Goal: Information Seeking & Learning: Learn about a topic

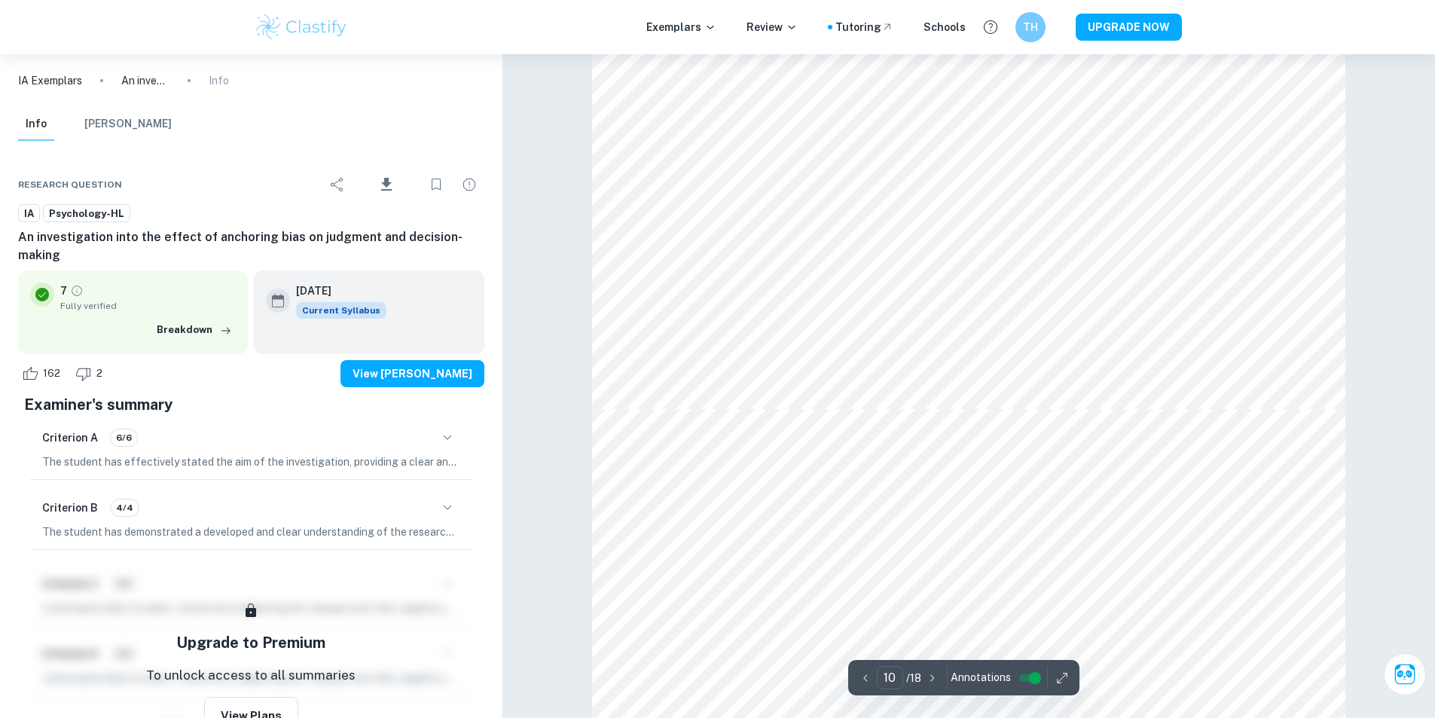
type input "11"
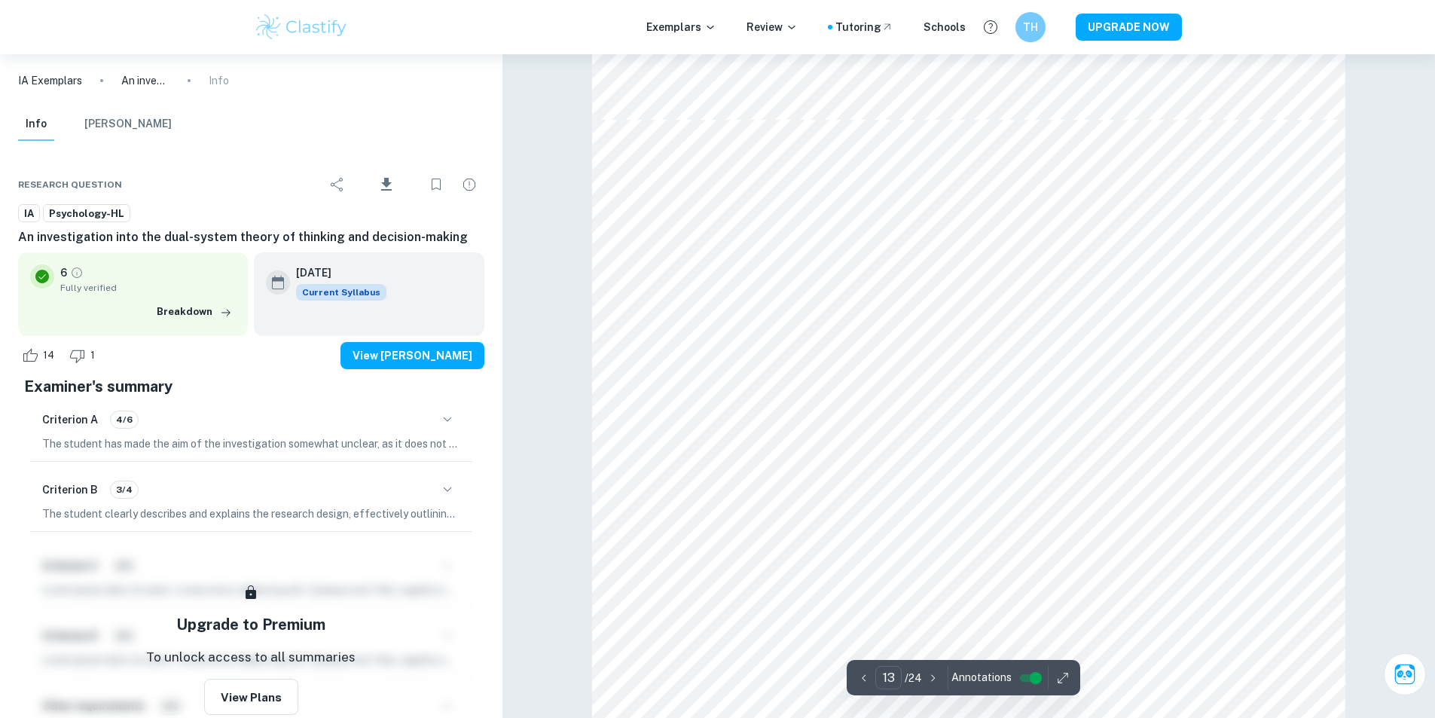
scroll to position [12089, 0]
type input "12"
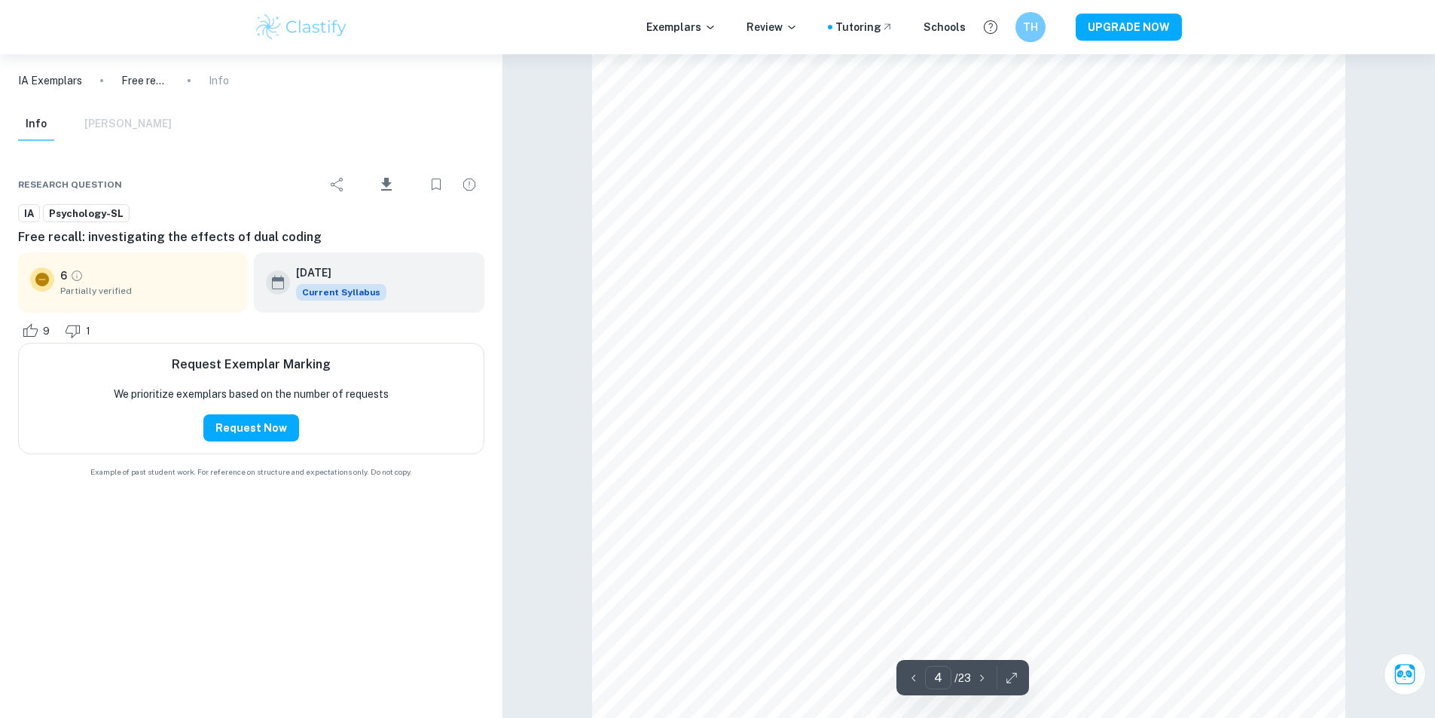
scroll to position [3466, 0]
type input "12"
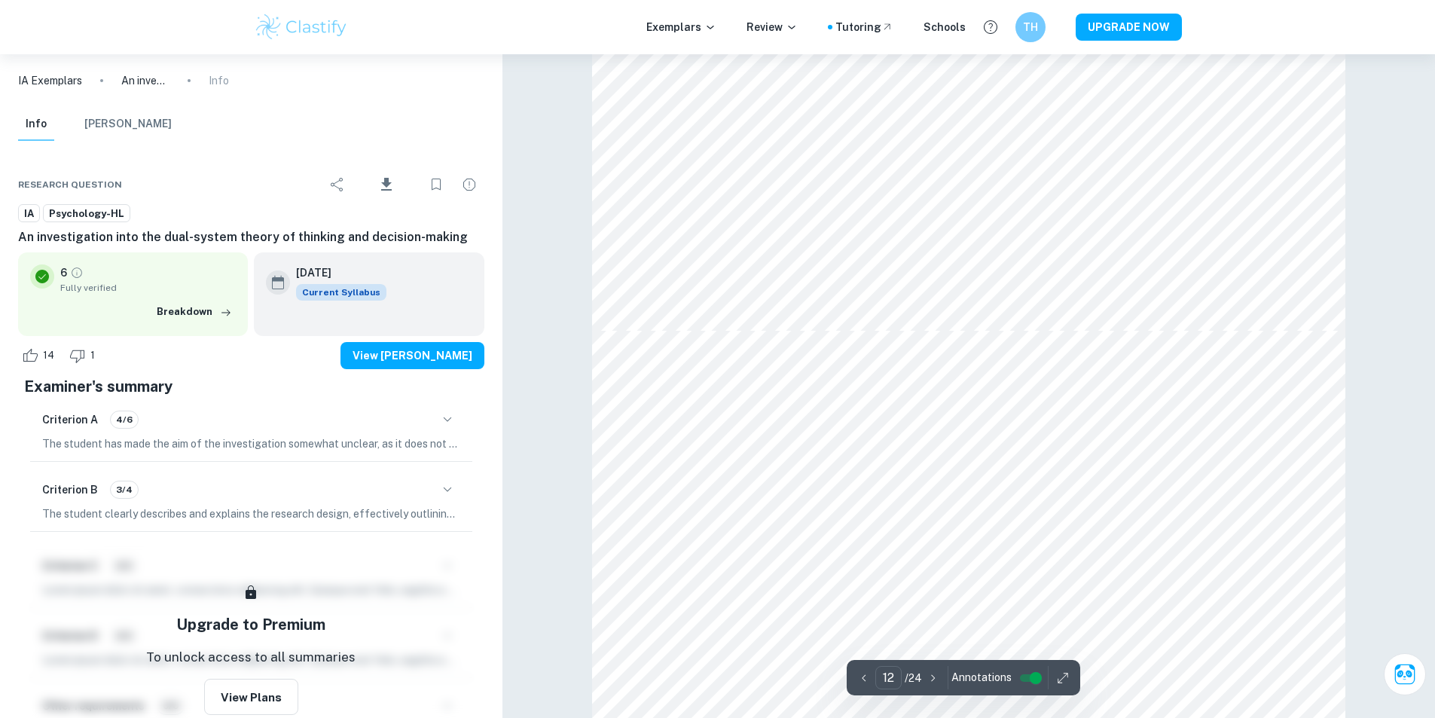
type input "13"
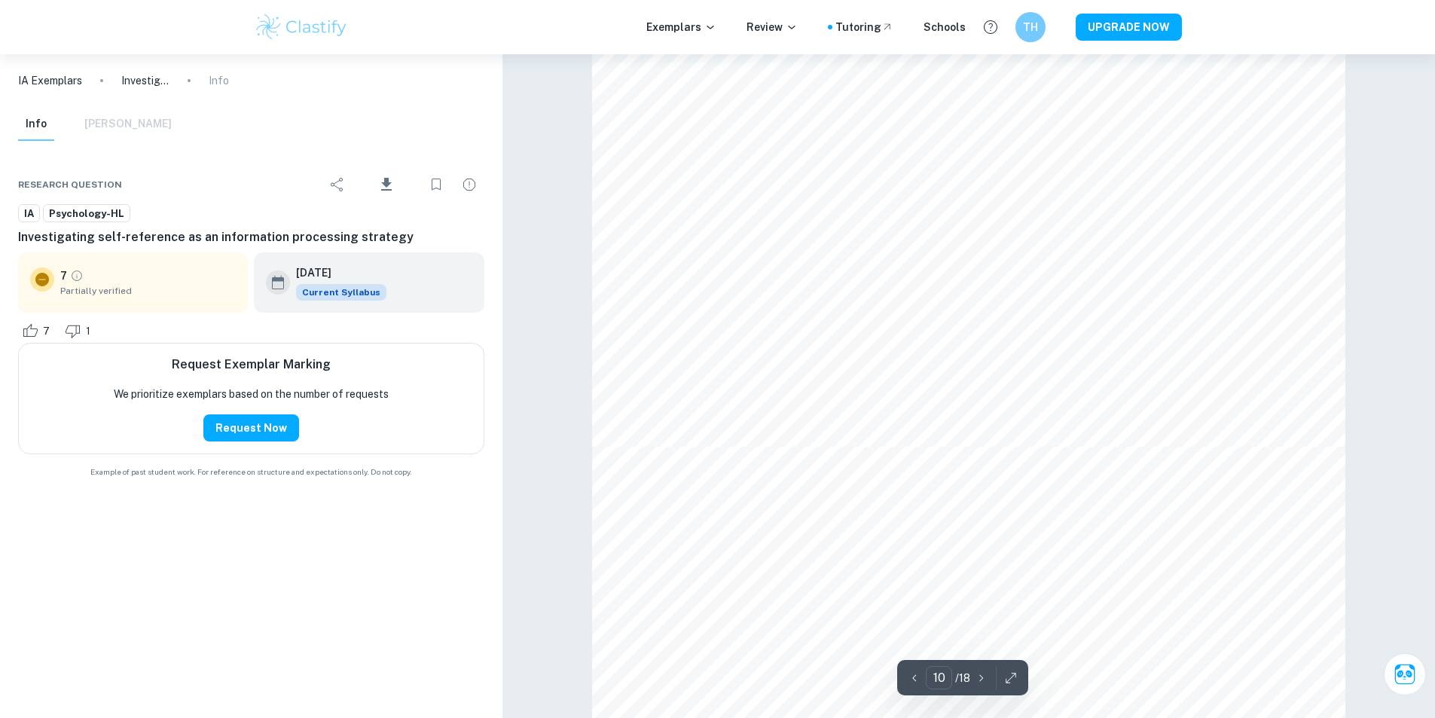
type input "11"
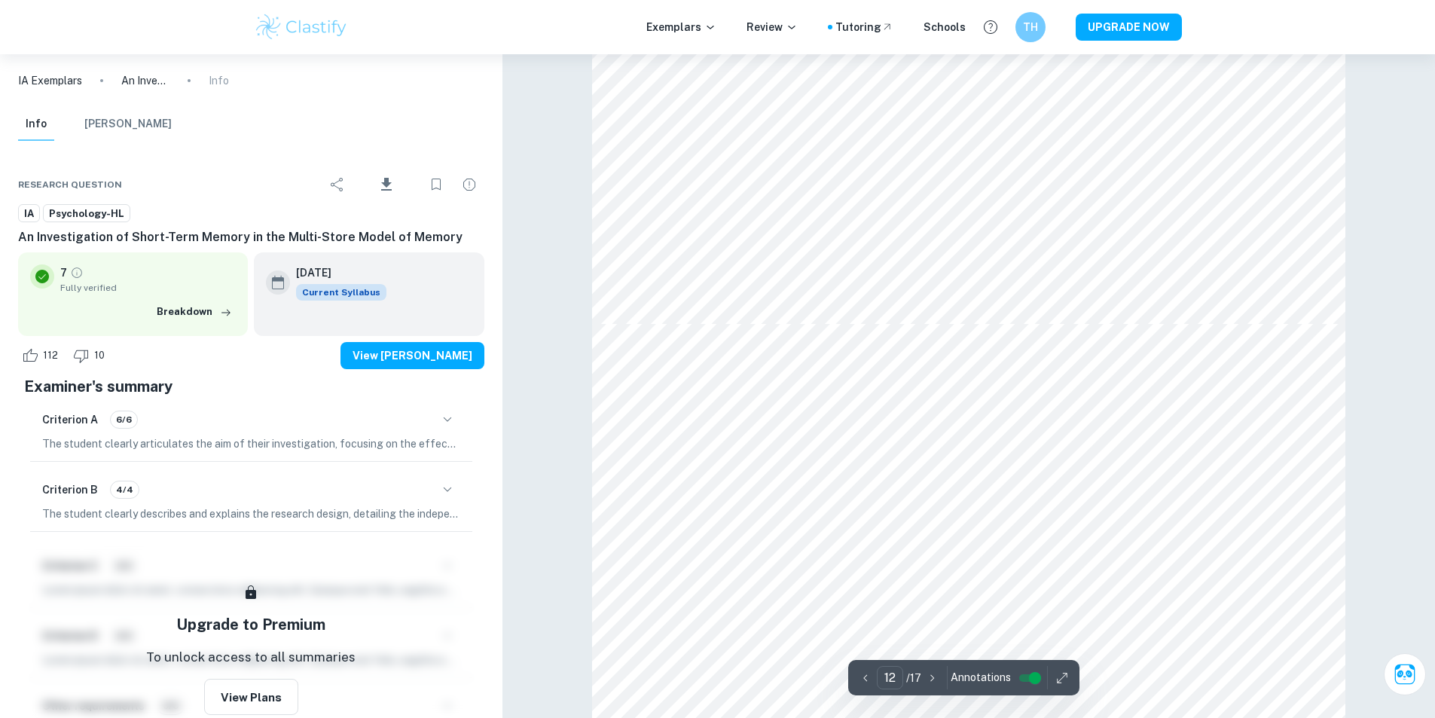
scroll to position [11129, 0]
type input "13"
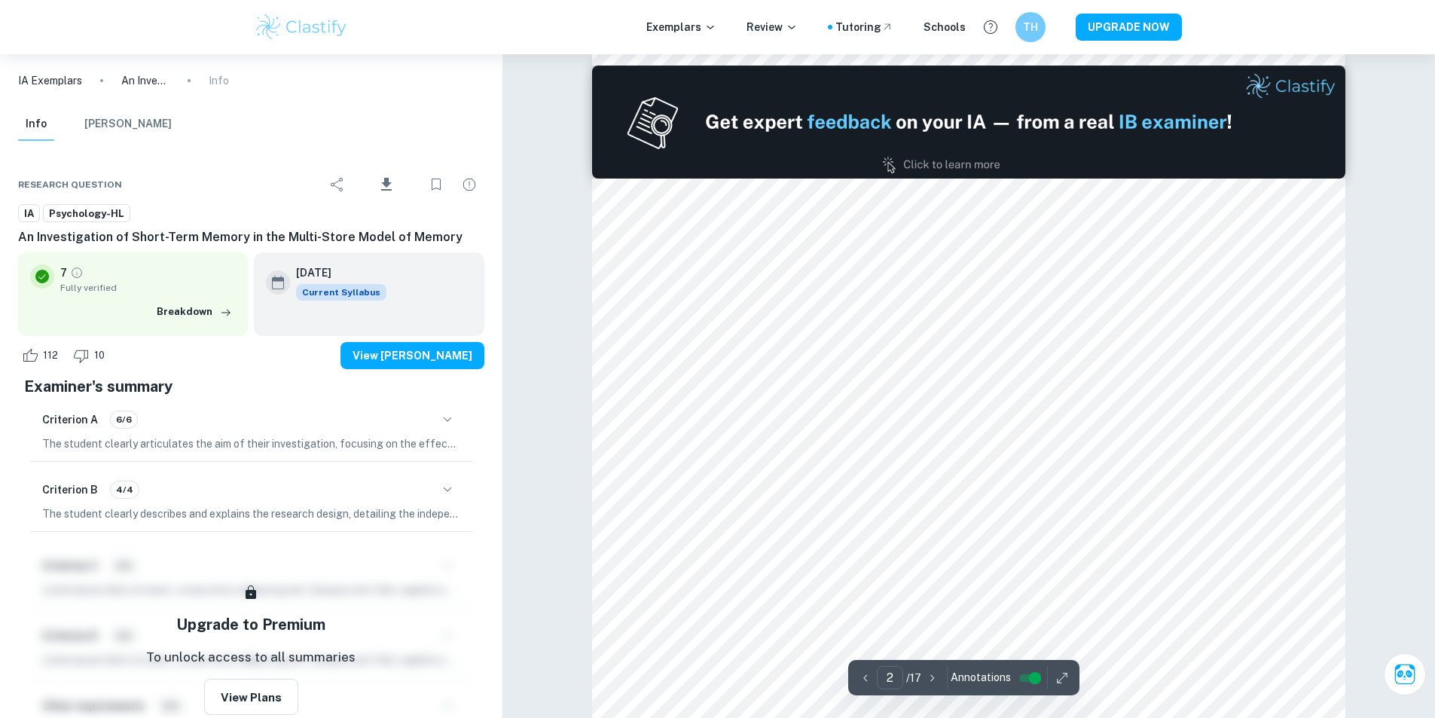
scroll to position [1205, 0]
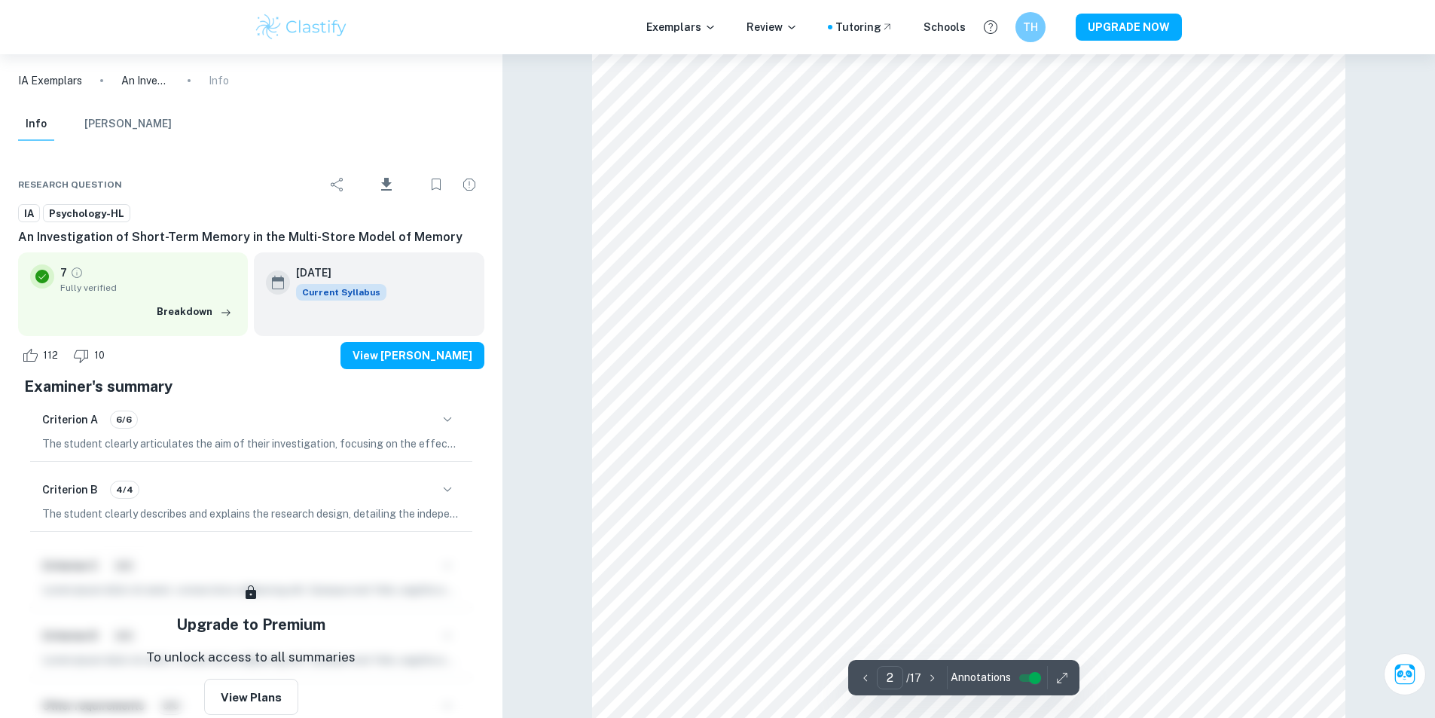
type input "1"
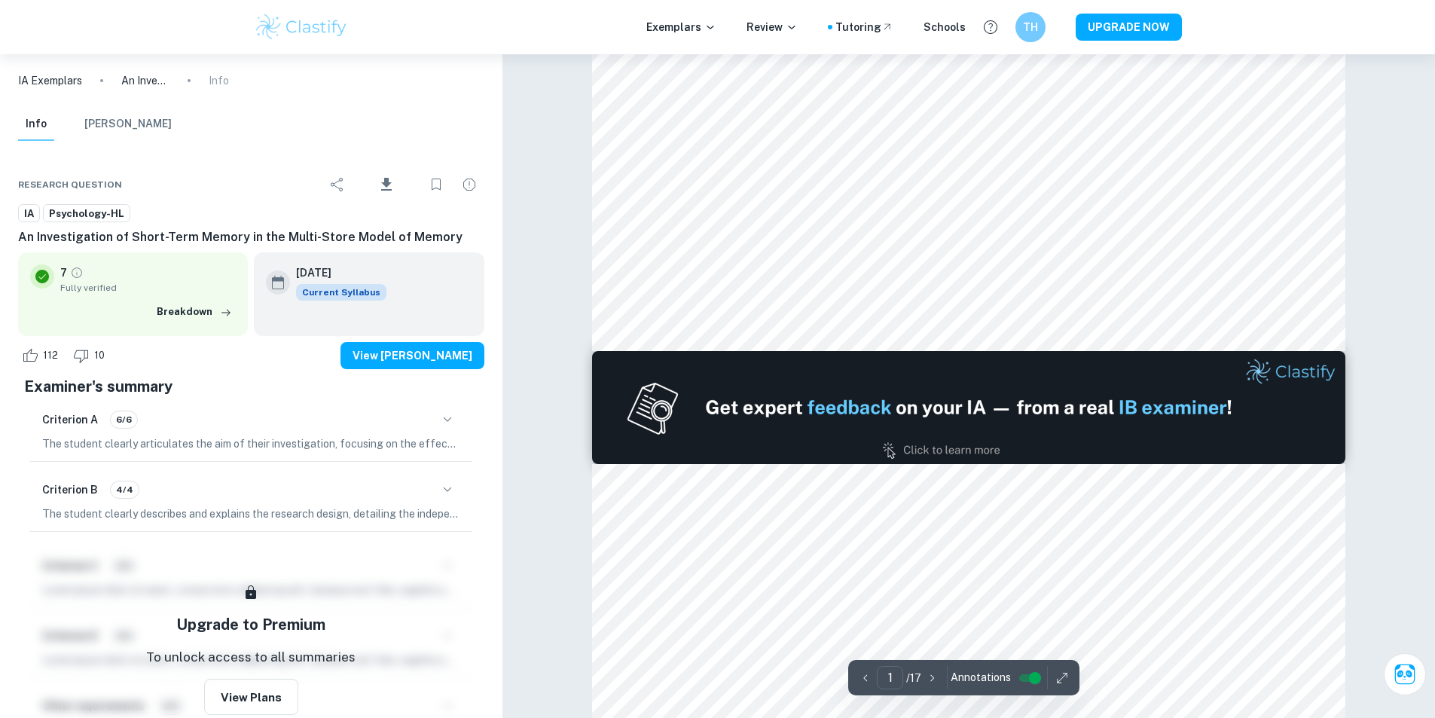
scroll to position [301, 0]
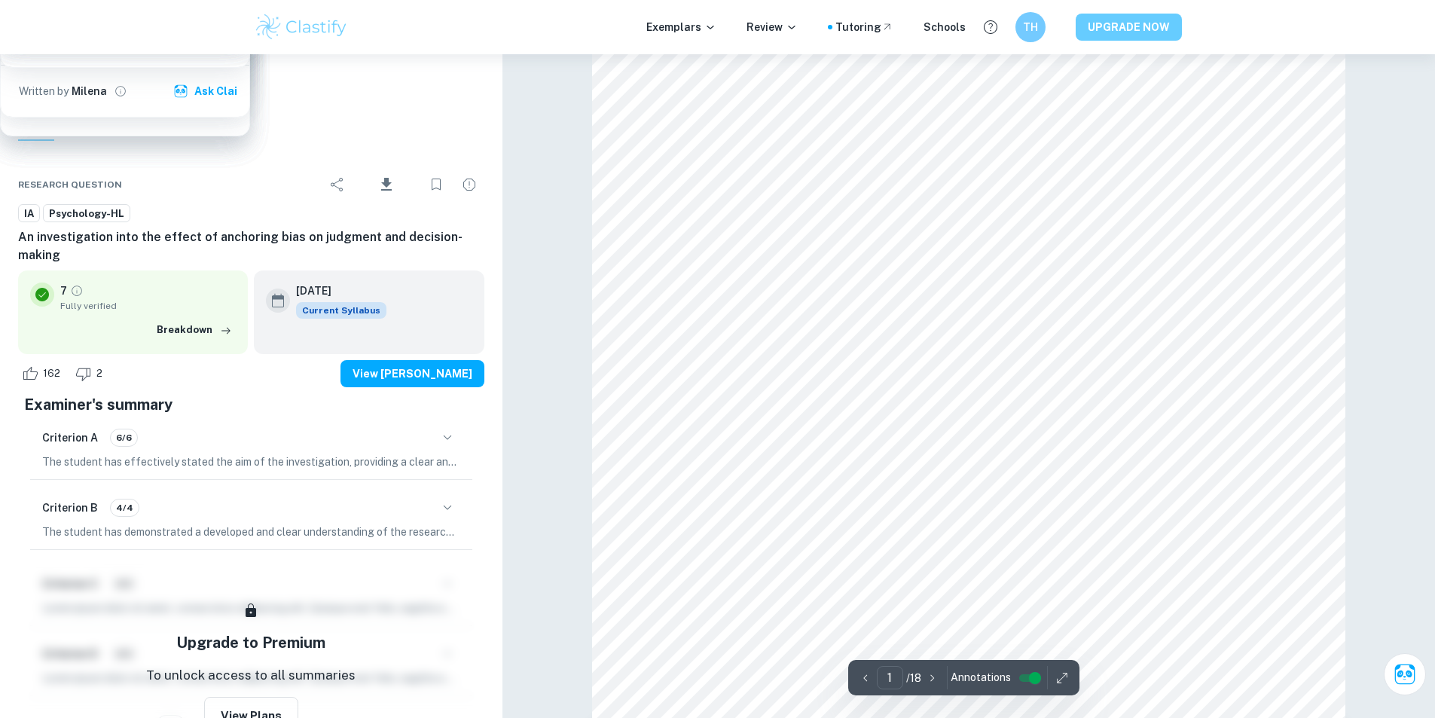
scroll to position [904, 0]
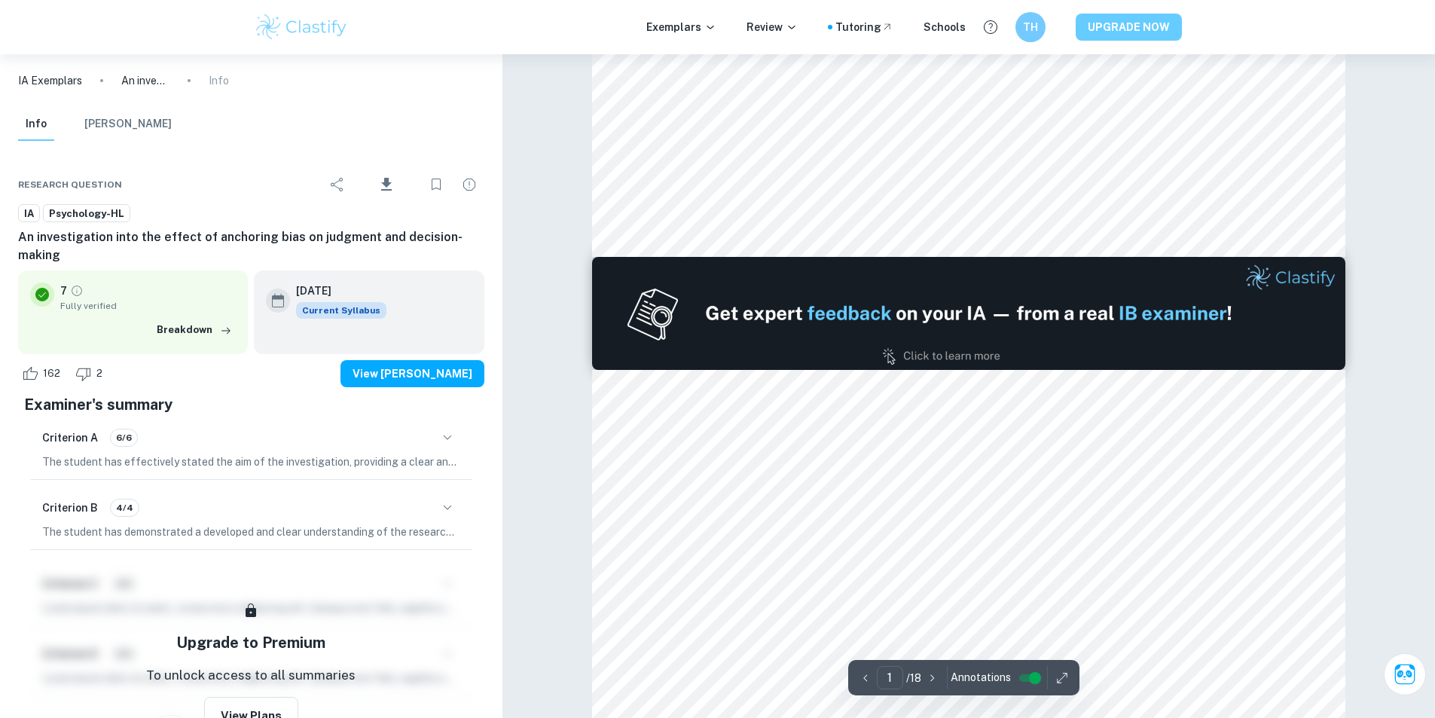
type input "2"
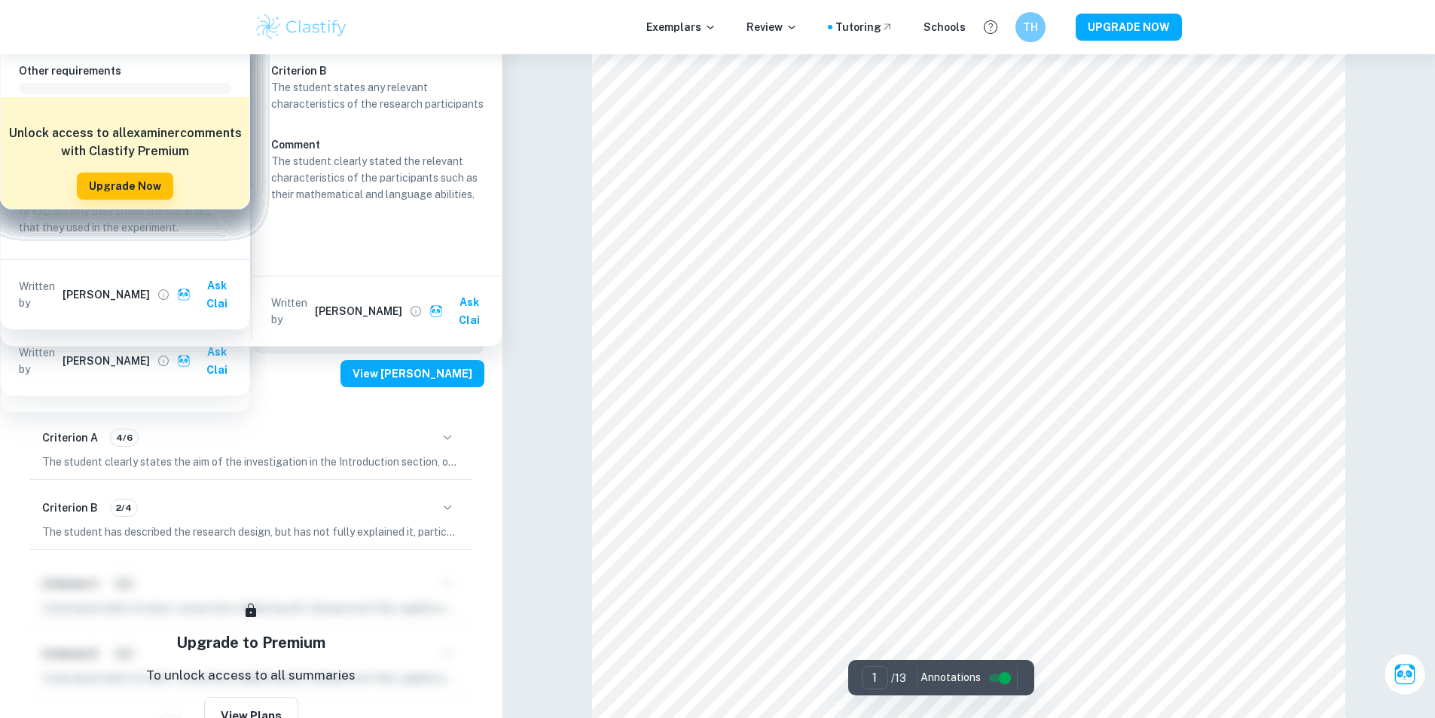
scroll to position [643, 0]
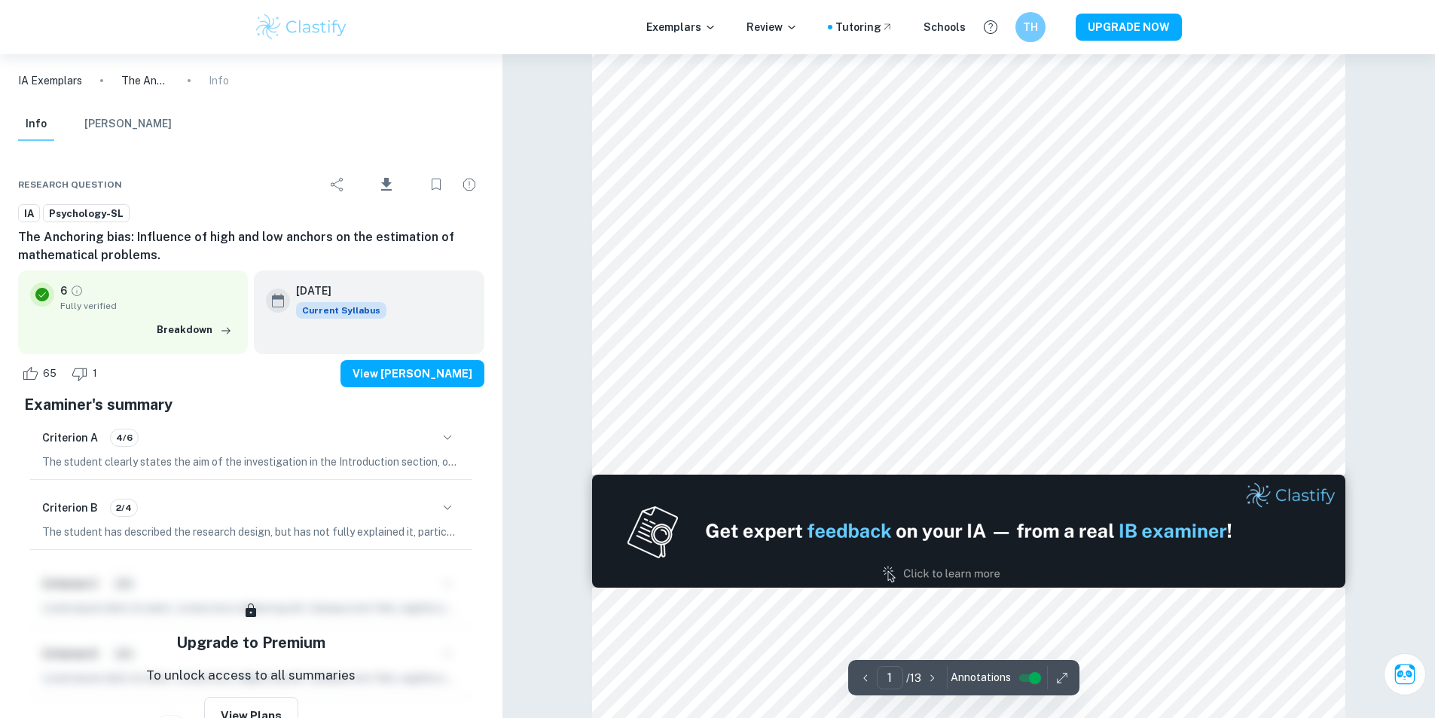
drag, startPoint x: 1429, startPoint y: 71, endPoint x: 1443, endPoint y: 444, distance: 373.2
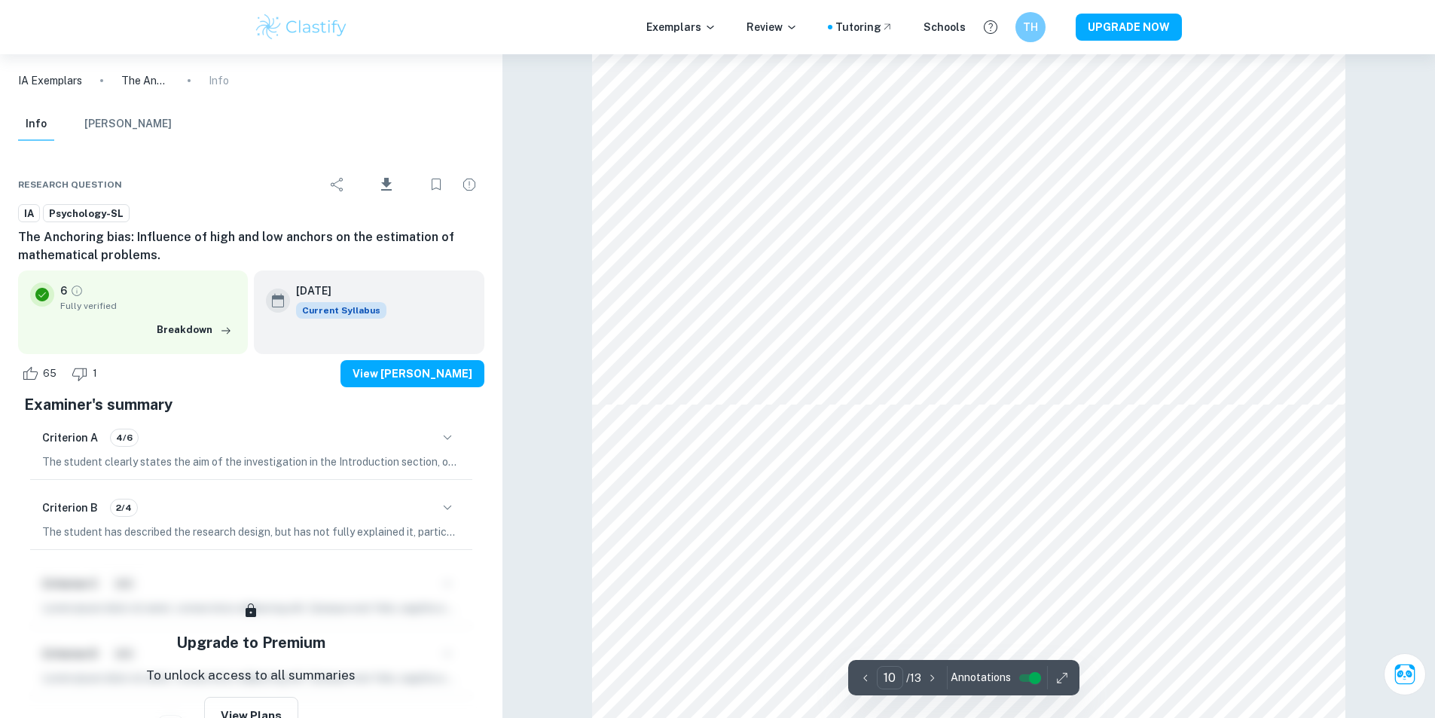
scroll to position [10634, 0]
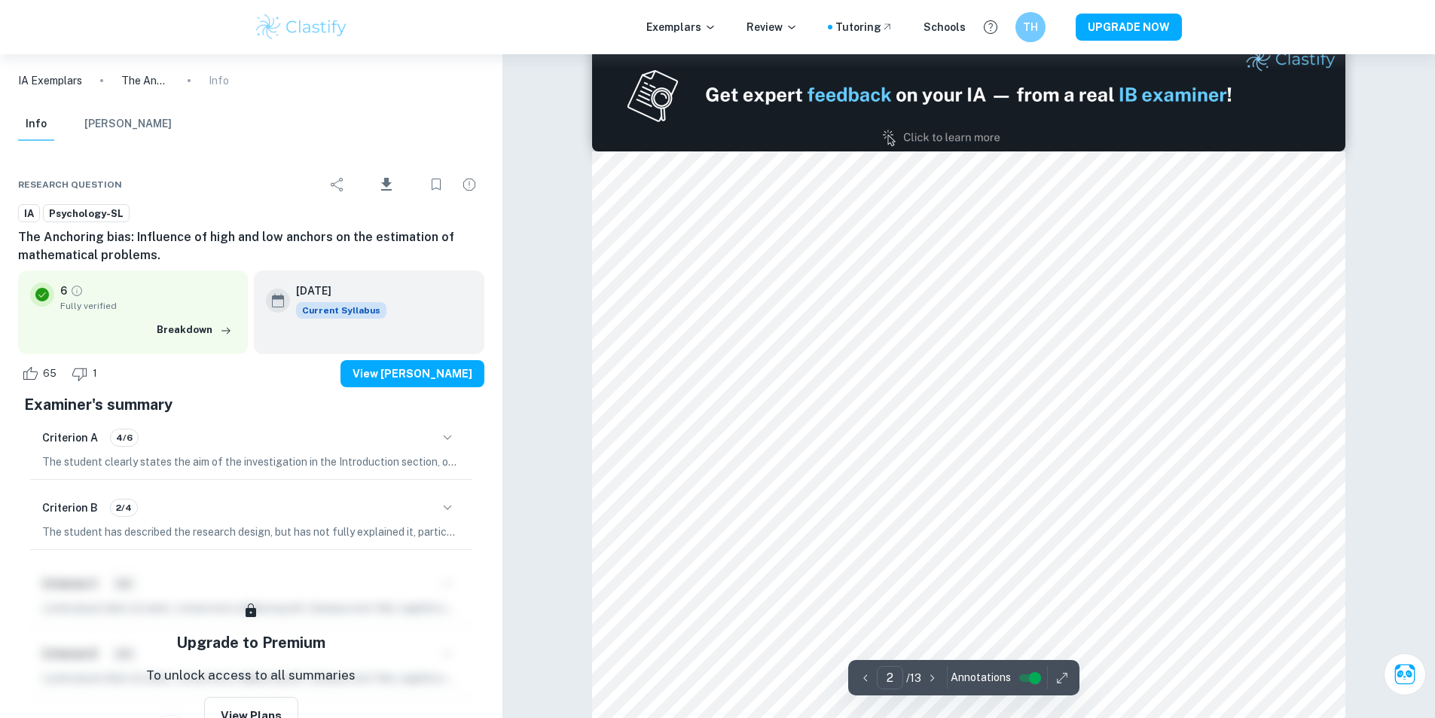
type input "1"
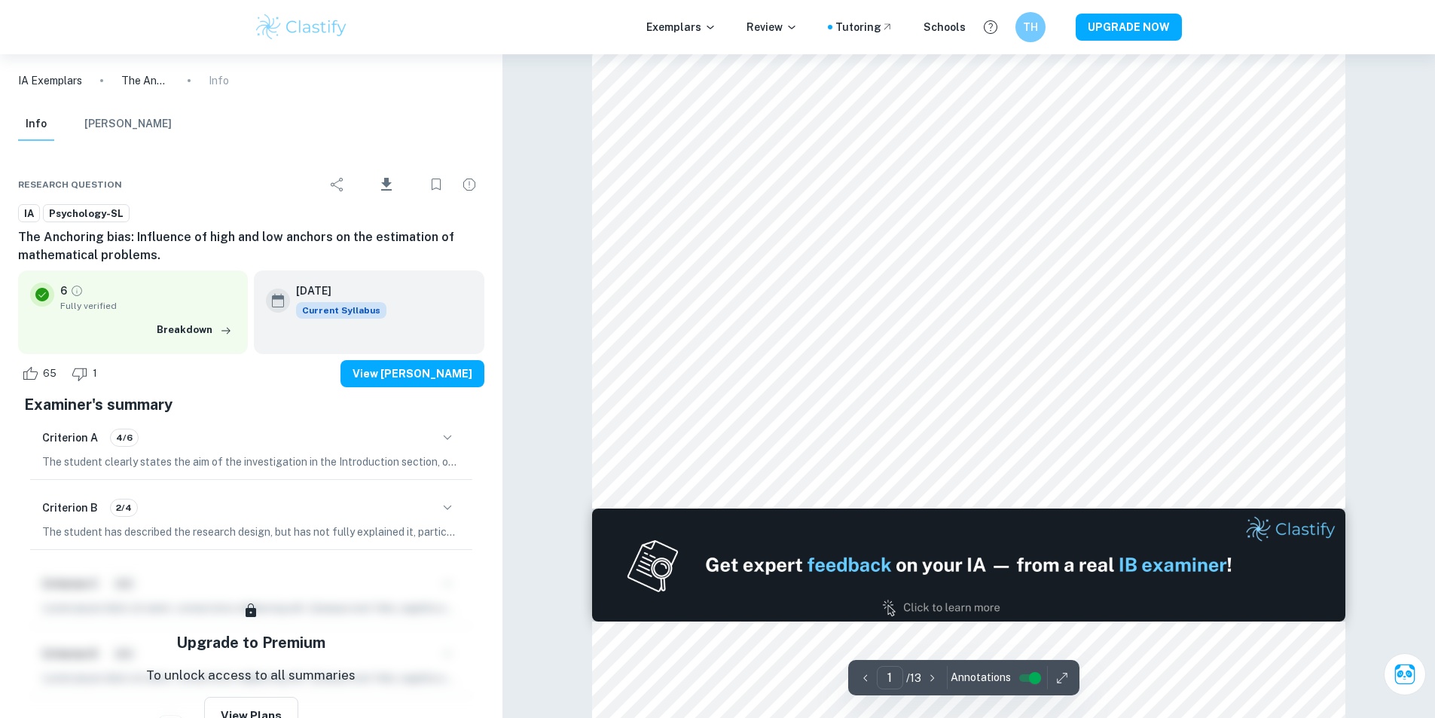
scroll to position [753, 0]
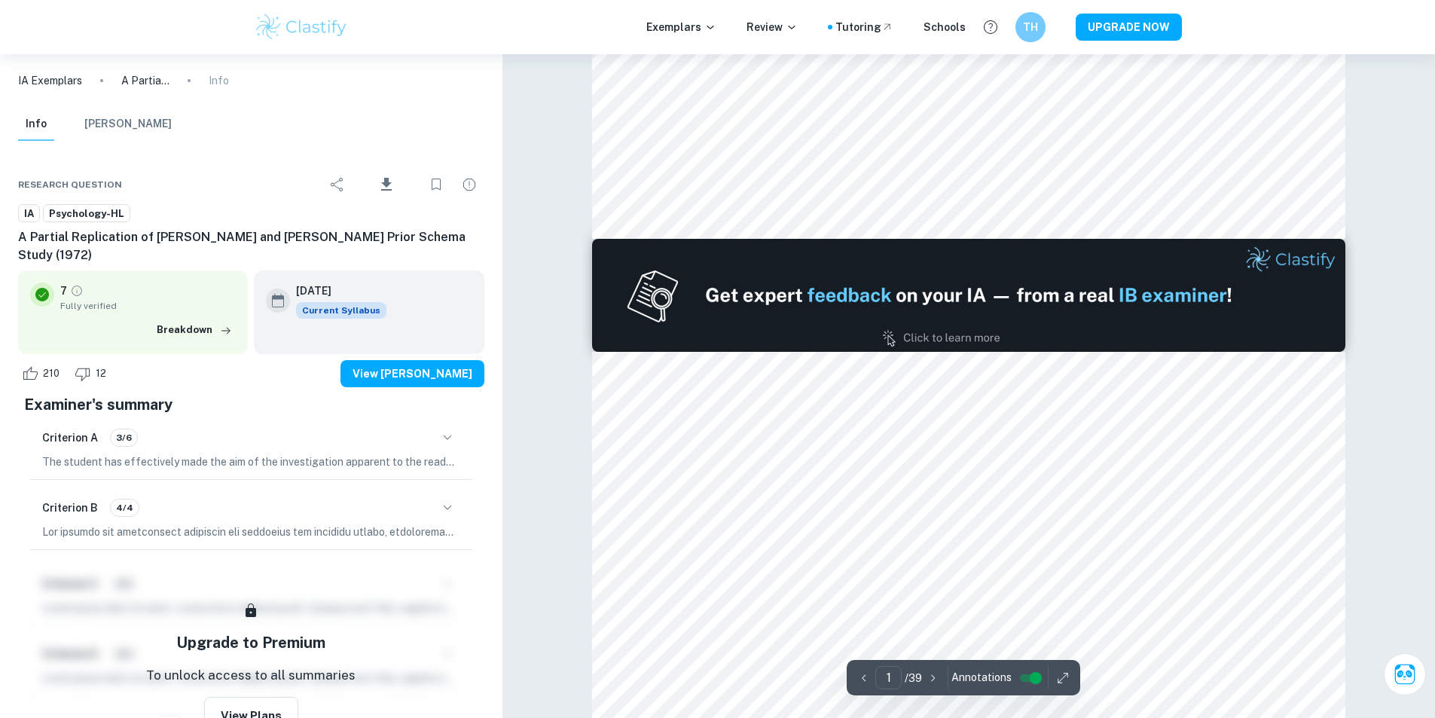
type input "2"
